Goal: Check status

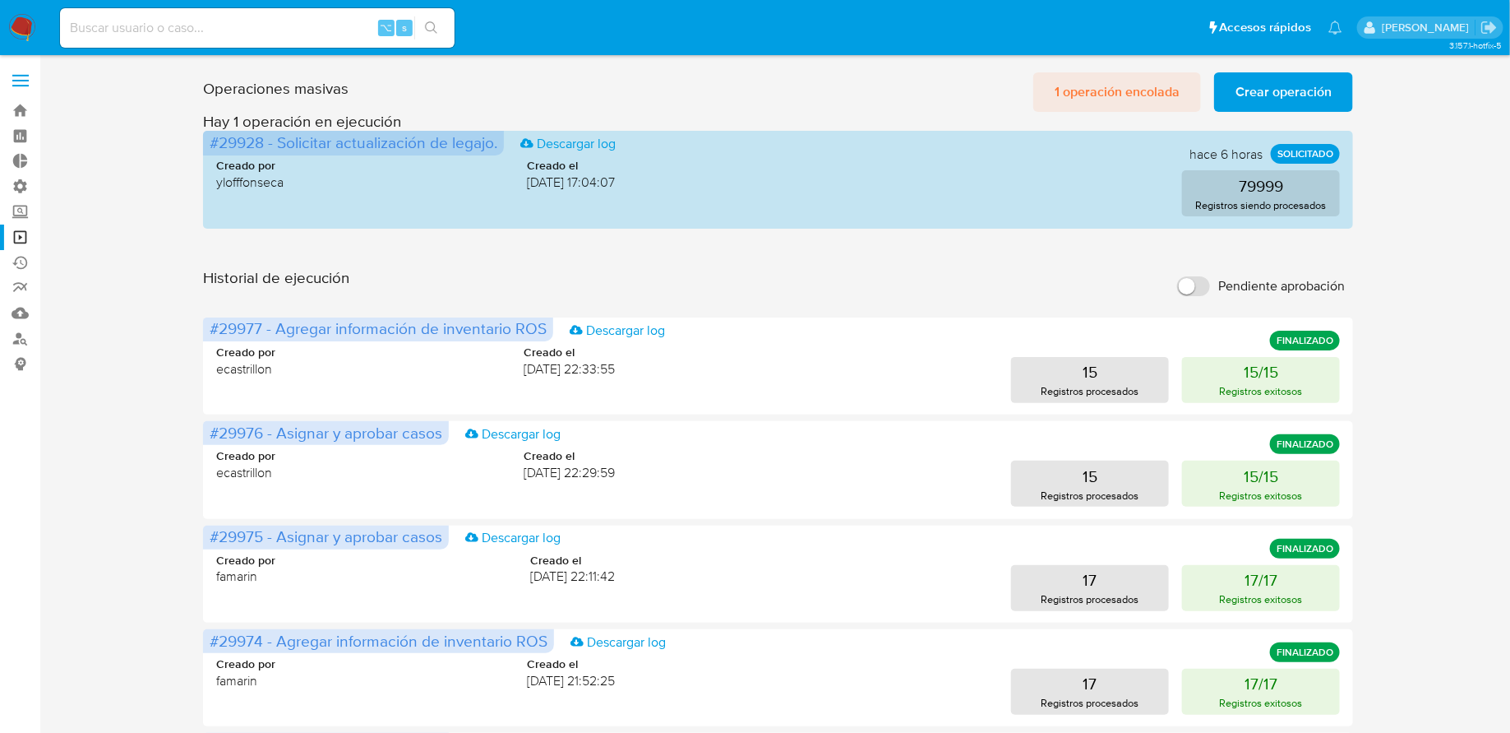
click at [1077, 99] on span "1 operación encolada" at bounding box center [1117, 92] width 125 height 36
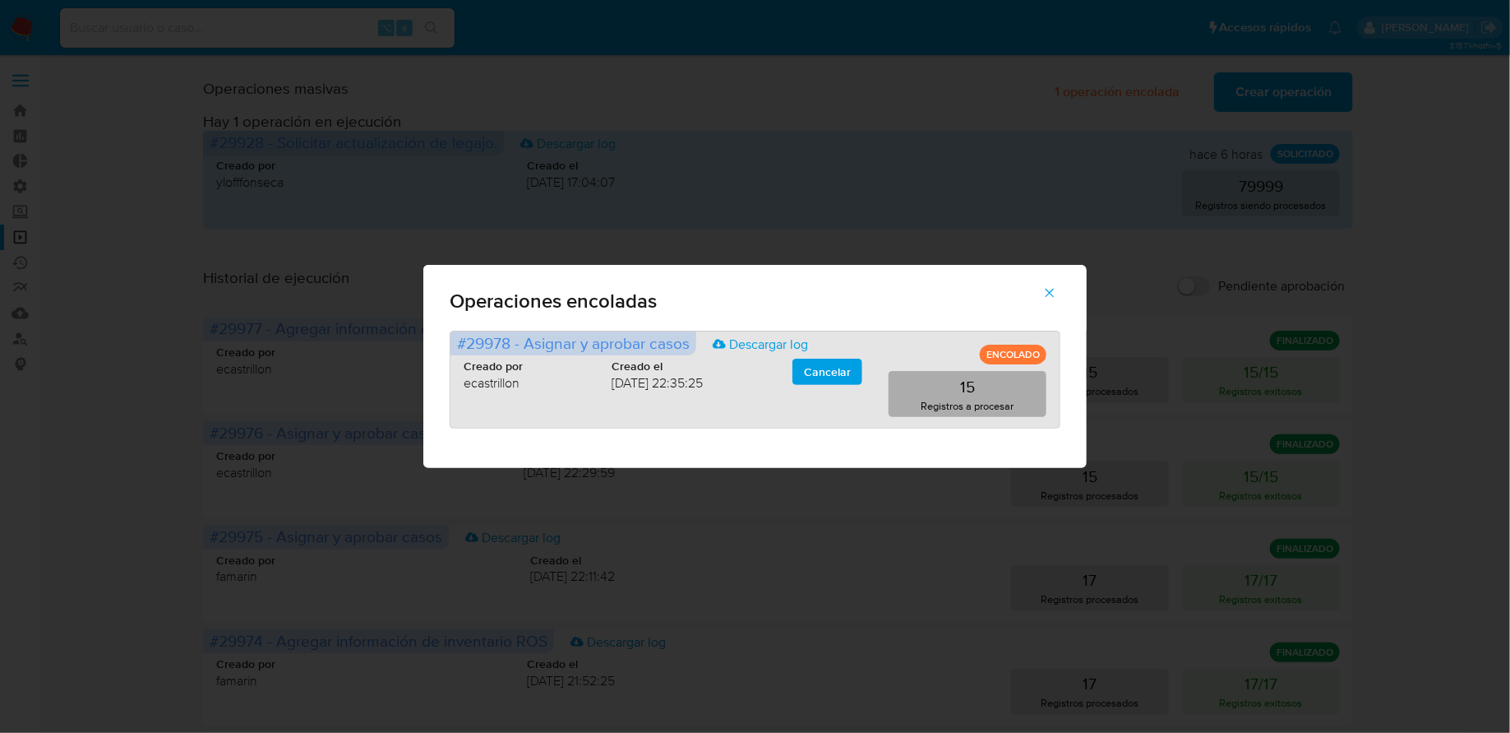
click at [978, 405] on p "Registros a procesar" at bounding box center [968, 406] width 93 height 16
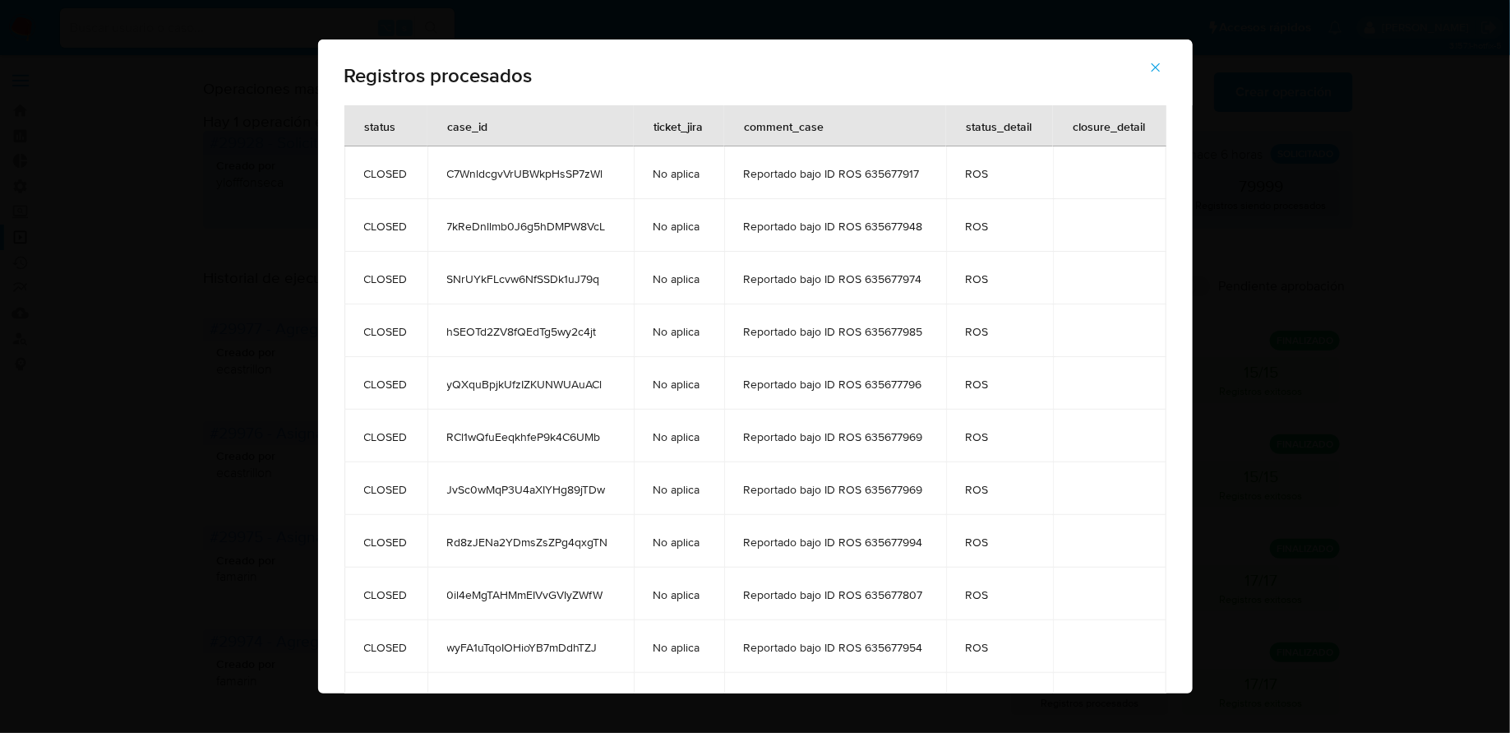
click at [1150, 66] on icon "button" at bounding box center [1156, 67] width 15 height 15
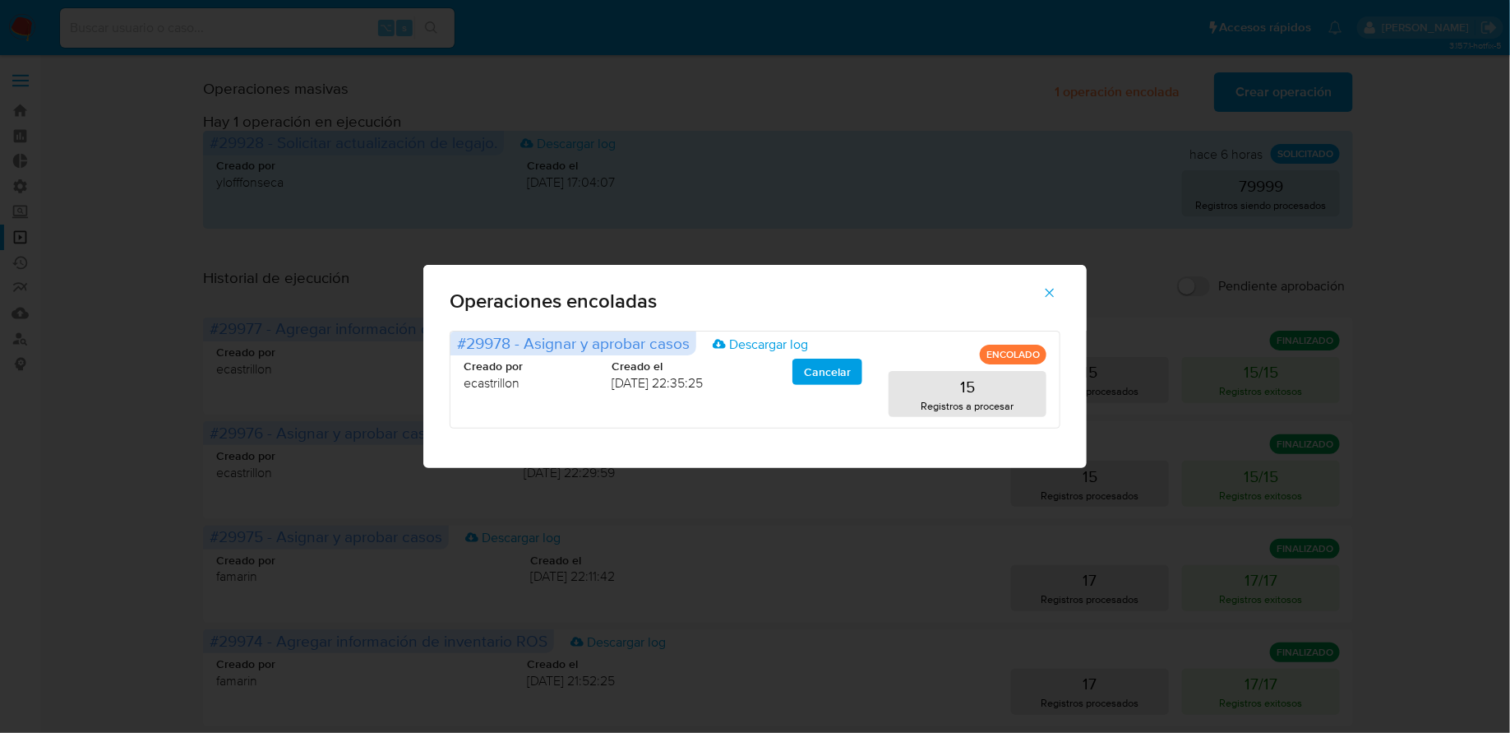
click at [1055, 303] on span "button" at bounding box center [1049, 293] width 15 height 36
